Goal: Share content: Share content

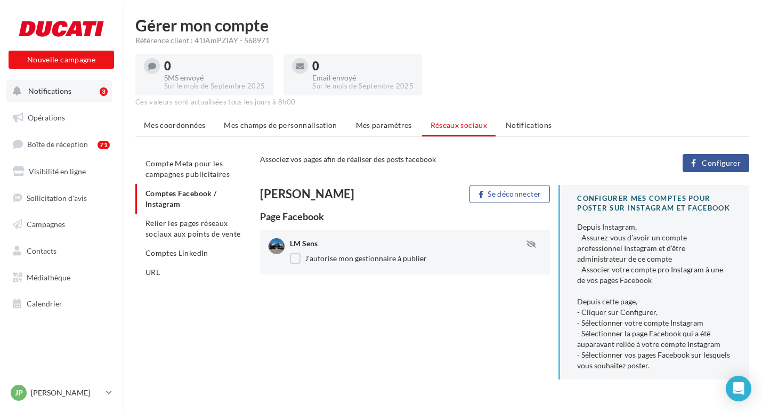
click at [59, 86] on span "Notifications" at bounding box center [49, 90] width 43 height 9
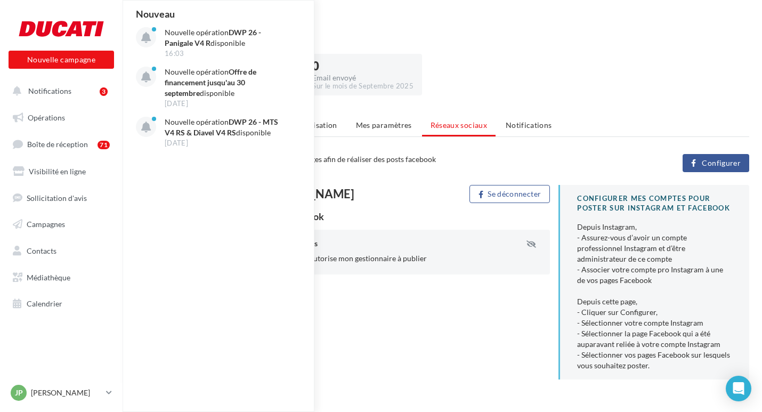
click at [420, 36] on div "Référence client : 41IAmPZIAY - 568971" at bounding box center [442, 40] width 614 height 11
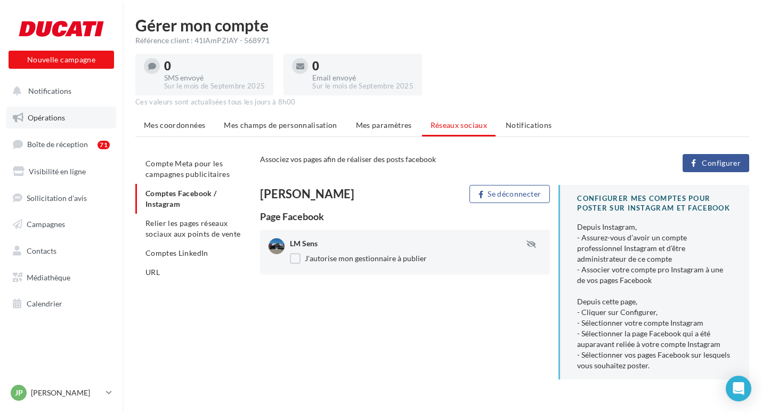
click at [67, 108] on link "Opérations" at bounding box center [61, 118] width 110 height 22
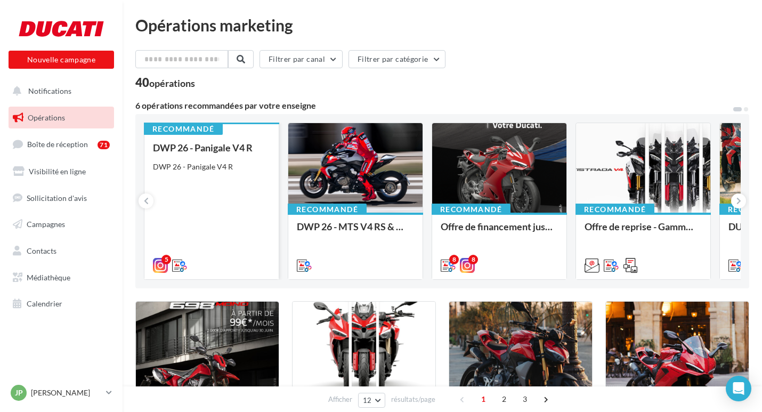
click at [231, 181] on div "DWP 26 - Panigale V4 R DWP 26 - Panigale V4 R" at bounding box center [211, 205] width 117 height 127
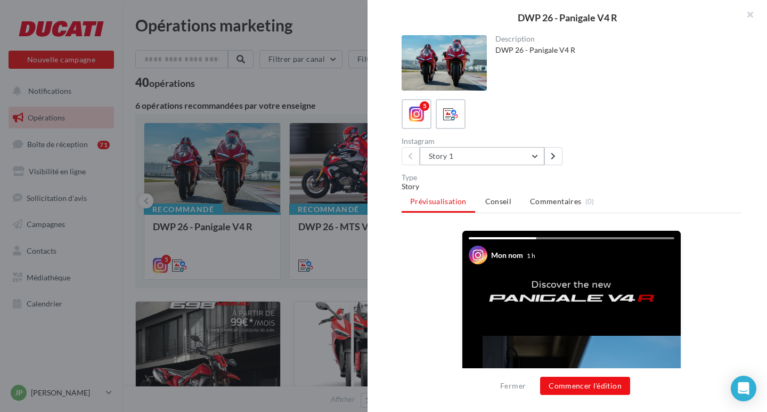
click at [512, 161] on button "Story 1" at bounding box center [482, 156] width 125 height 18
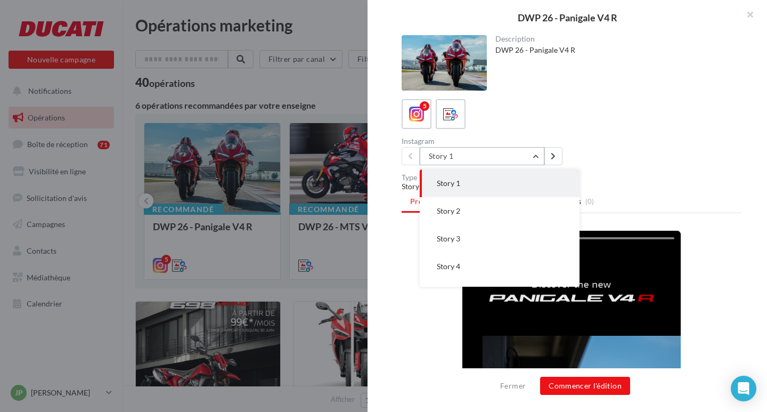
click at [512, 161] on button "Story 1" at bounding box center [482, 156] width 125 height 18
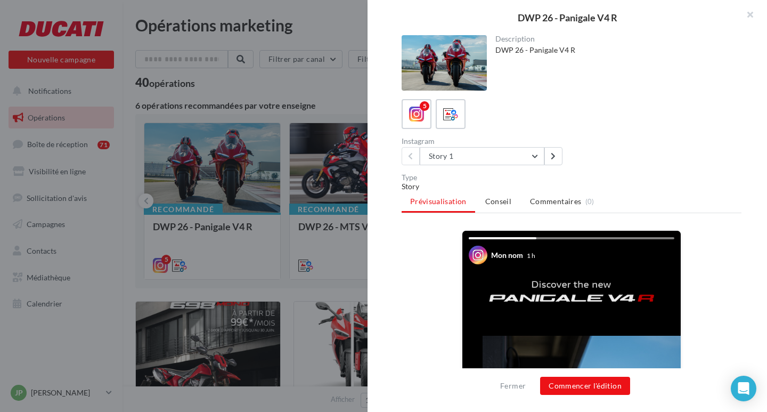
click at [656, 128] on div "5" at bounding box center [572, 114] width 340 height 30
click at [445, 114] on icon at bounding box center [450, 114] width 15 height 15
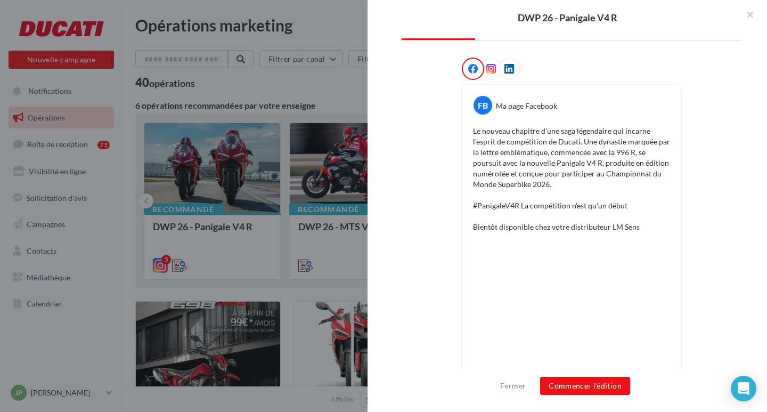
scroll to position [160, 0]
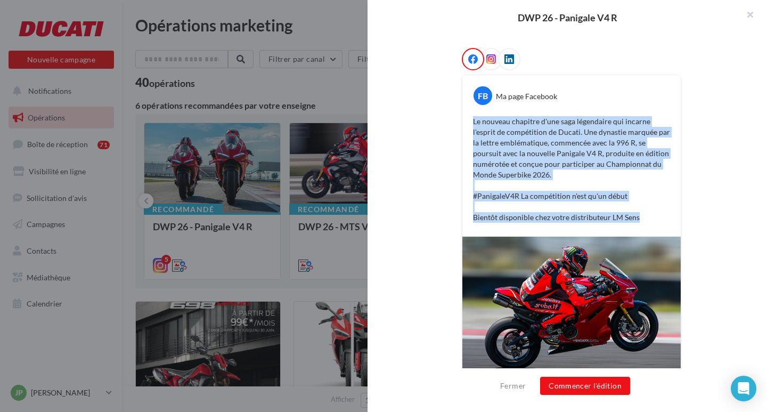
drag, startPoint x: 467, startPoint y: 118, endPoint x: 648, endPoint y: 219, distance: 207.7
click at [648, 219] on div "Le nouveau chapitre d'une saga légendaire qui incarne l'esprit de compétition d…" at bounding box center [571, 169] width 213 height 112
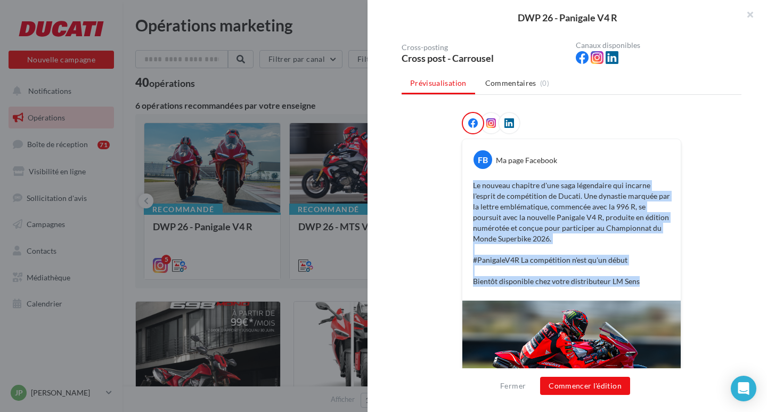
scroll to position [92, 0]
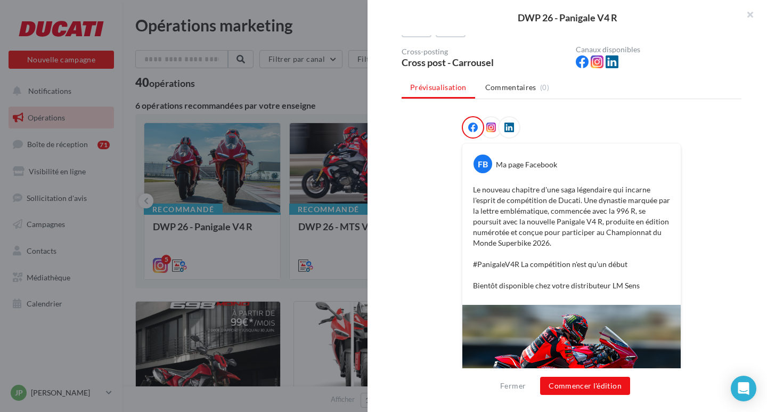
click at [491, 121] on div at bounding box center [491, 127] width 22 height 22
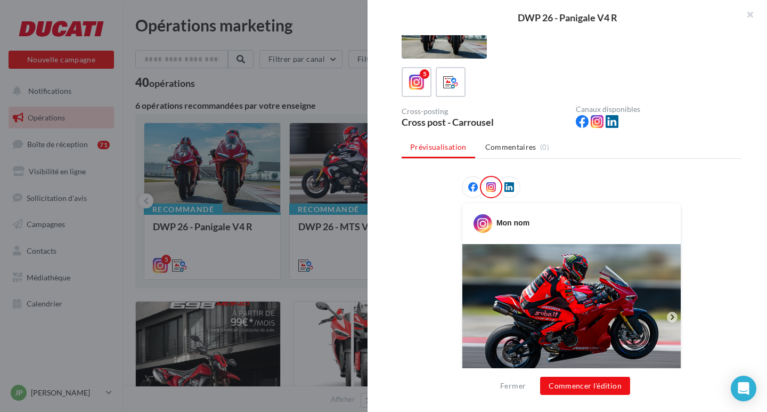
scroll to position [0, 0]
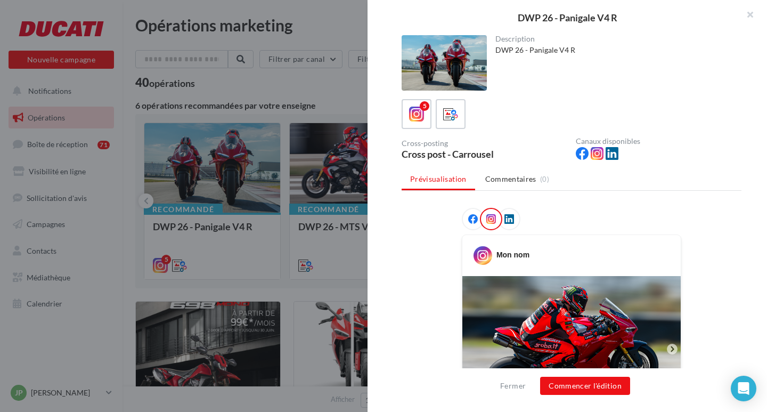
click at [471, 217] on icon at bounding box center [473, 219] width 10 height 10
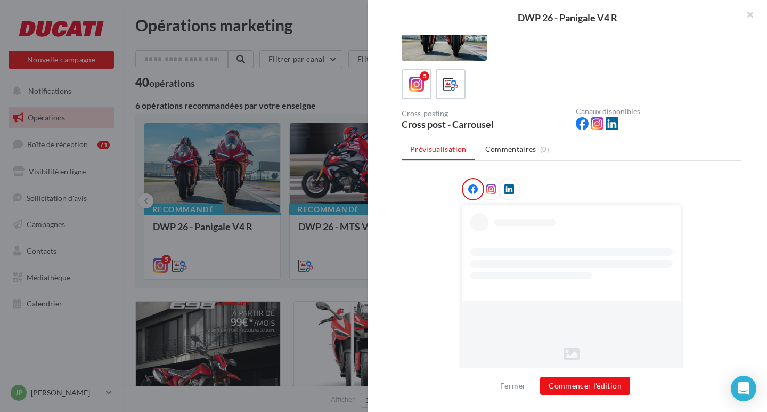
scroll to position [59, 0]
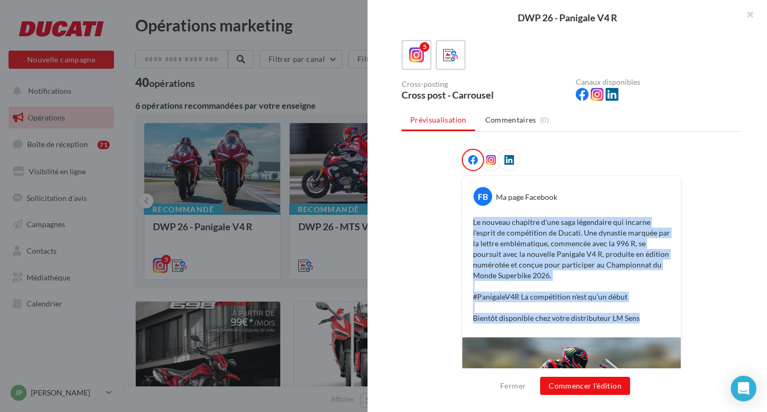
drag, startPoint x: 636, startPoint y: 321, endPoint x: 452, endPoint y: 218, distance: 210.9
click at [452, 218] on div "FB Ma page Facebook Le nouveau chapitre d'une saga légendaire qui incarne l'esp…" at bounding box center [572, 359] width 340 height 421
copy p "Le nouveau chapitre d'une saga légendaire qui incarne l'esprit de compétition d…"
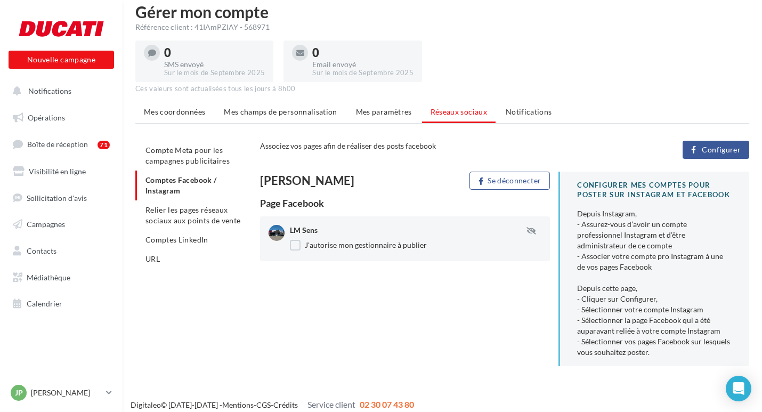
scroll to position [21, 0]
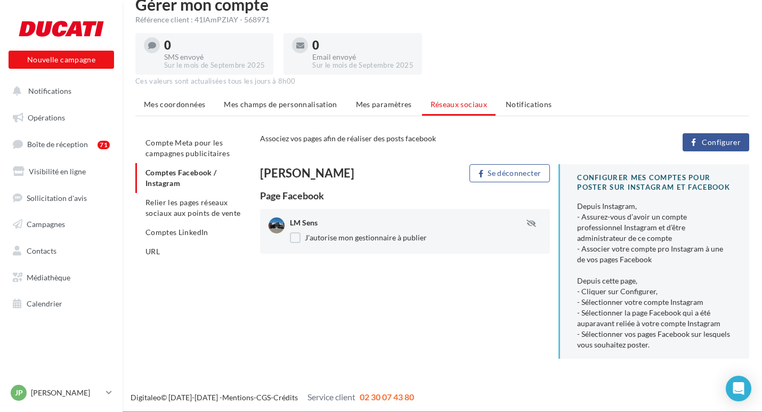
click at [726, 141] on span "Configurer" at bounding box center [721, 142] width 39 height 9
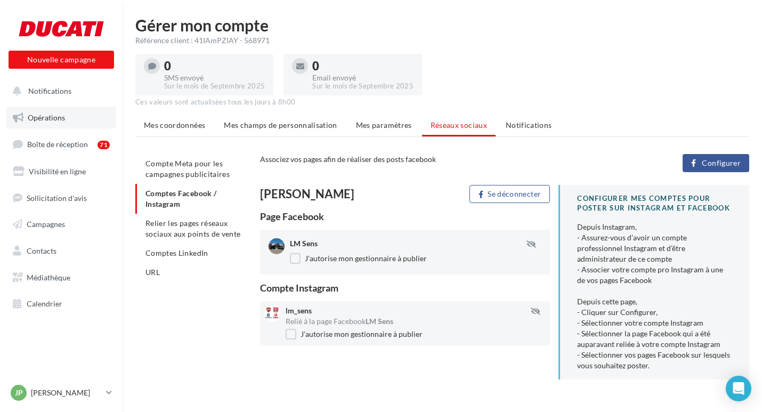
click at [46, 114] on span "Opérations" at bounding box center [46, 117] width 37 height 9
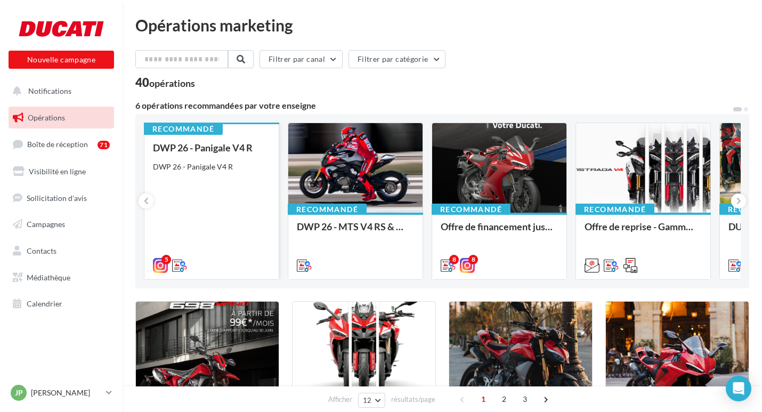
click at [218, 192] on div "DWP 26 - Panigale V4 R DWP 26 - Panigale V4 R" at bounding box center [211, 205] width 117 height 127
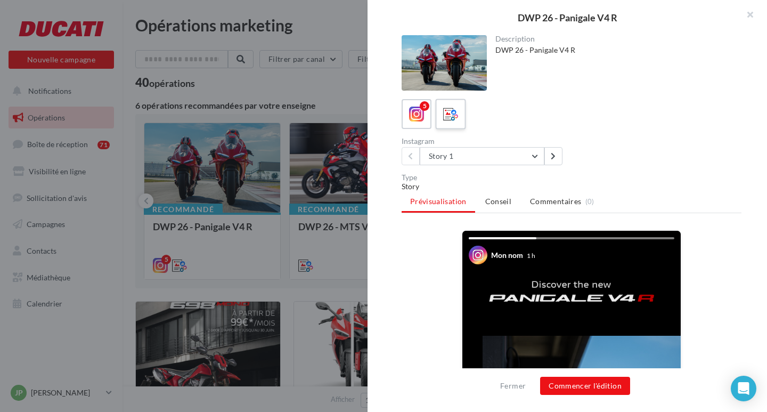
click at [446, 111] on icon at bounding box center [450, 114] width 15 height 15
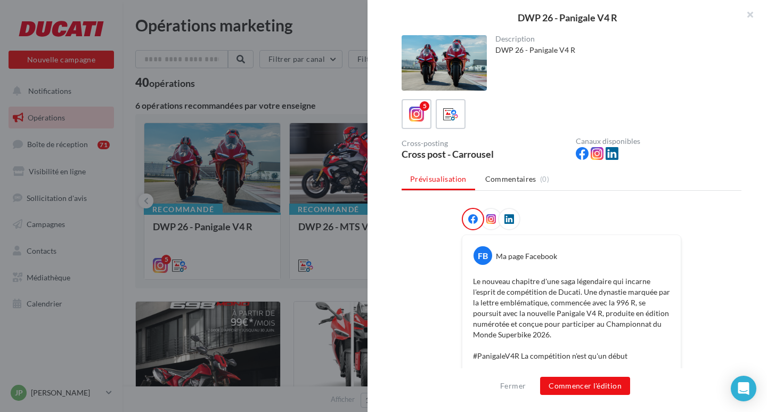
click at [493, 218] on div at bounding box center [491, 219] width 22 height 22
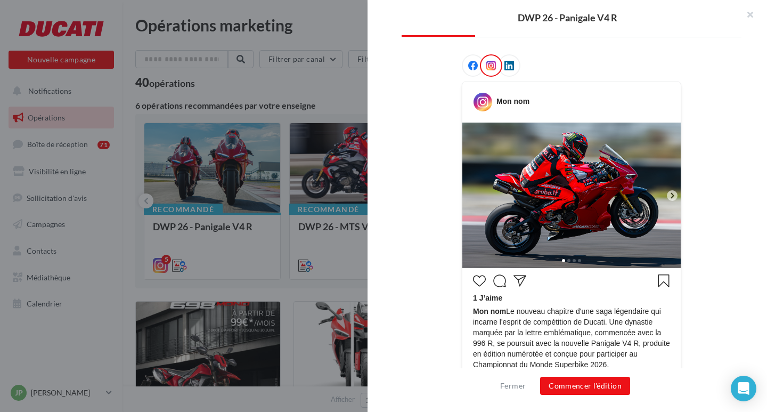
scroll to position [213, 0]
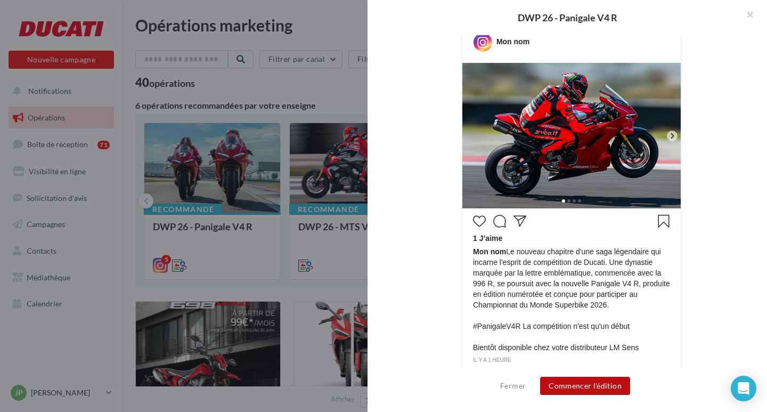
click at [598, 384] on button "Commencer l'édition" at bounding box center [585, 386] width 90 height 18
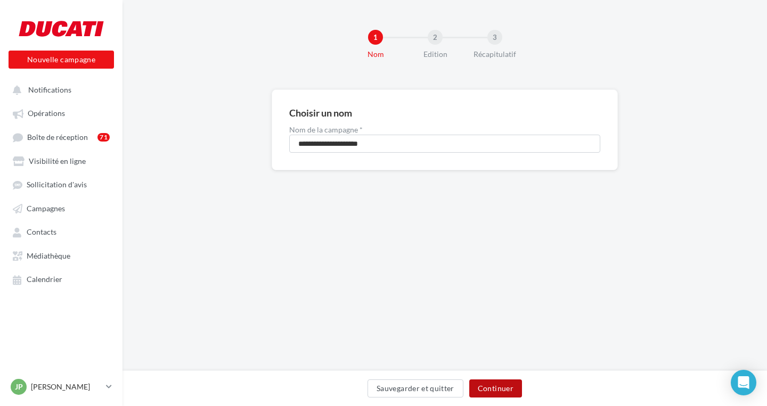
click at [486, 391] on button "Continuer" at bounding box center [495, 389] width 53 height 18
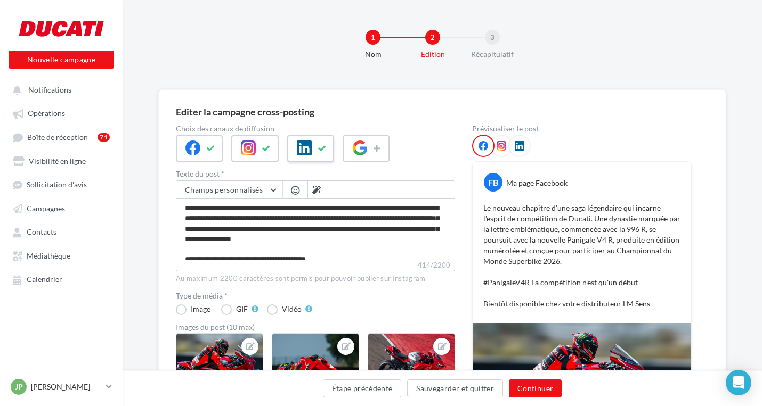
click at [318, 145] on button at bounding box center [322, 149] width 13 height 16
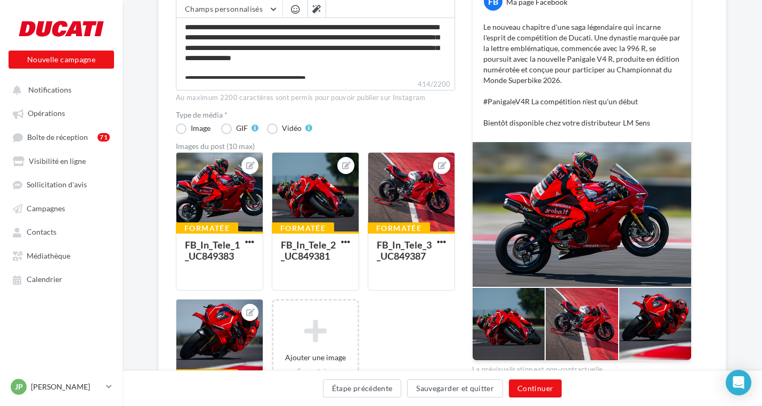
scroll to position [266, 0]
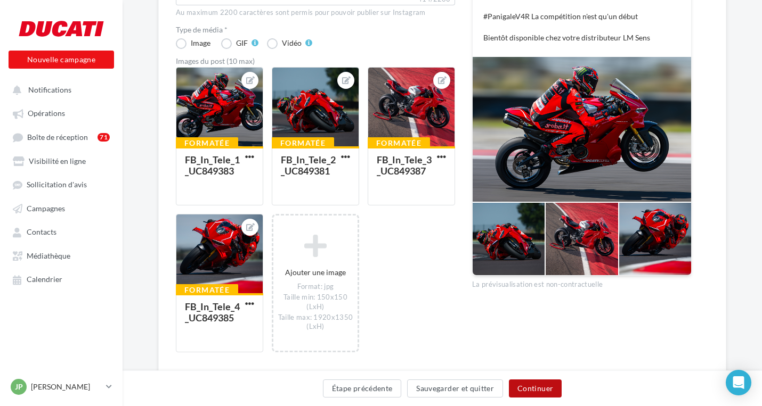
click at [541, 390] on button "Continuer" at bounding box center [535, 389] width 53 height 18
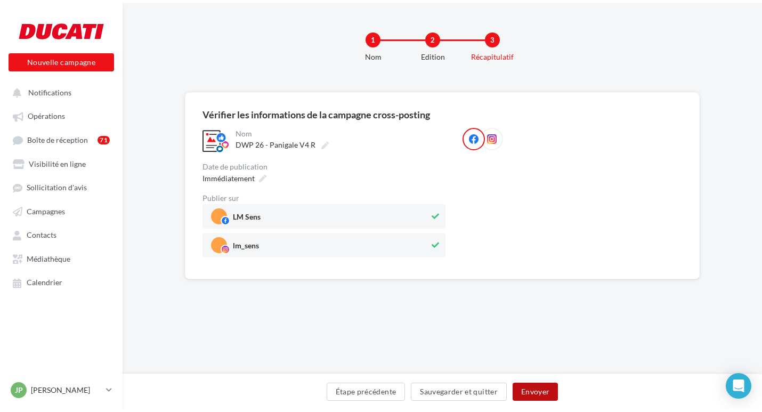
scroll to position [0, 0]
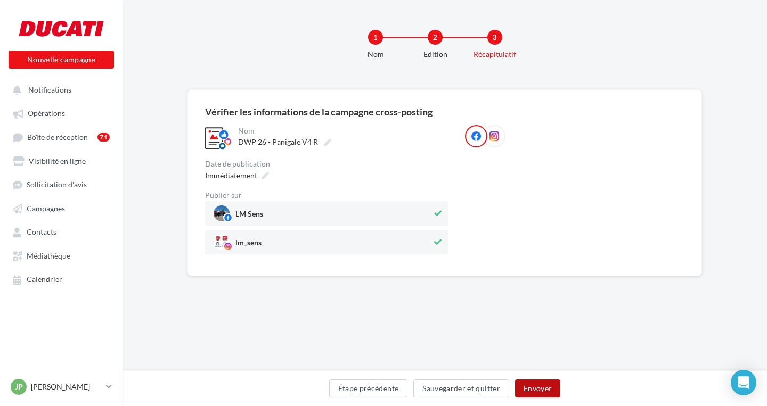
click at [549, 388] on button "Envoyer" at bounding box center [537, 389] width 45 height 18
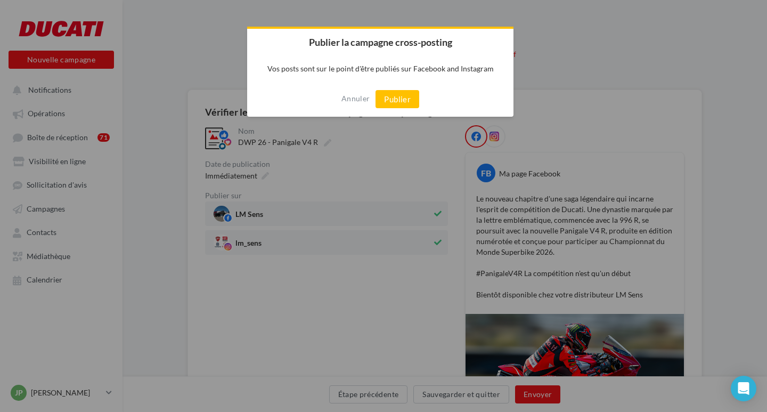
click at [396, 97] on button "Publier" at bounding box center [398, 99] width 44 height 18
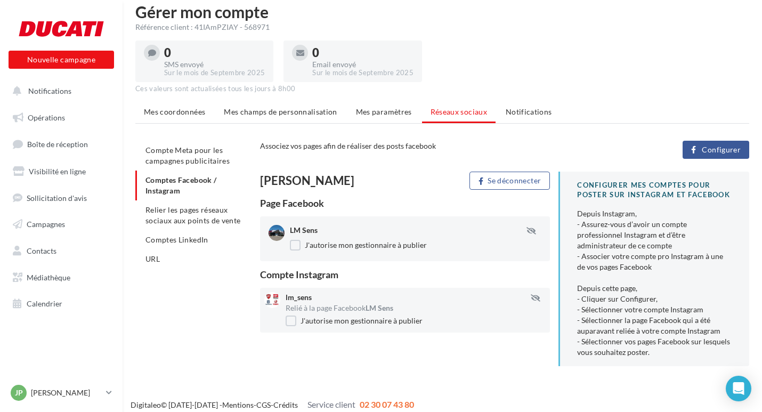
scroll to position [21, 0]
